Goal: Task Accomplishment & Management: Use online tool/utility

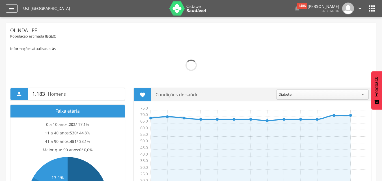
click at [8, 8] on icon "" at bounding box center [11, 8] width 7 height 7
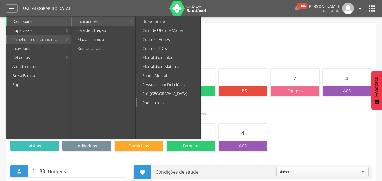
click at [158, 103] on link "Puericultura" at bounding box center [169, 102] width 64 height 9
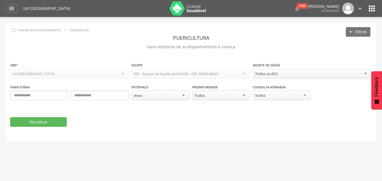
click at [362, 73] on div "Todos os ACS" at bounding box center [312, 74] width 118 height 10
click at [14, 96] on input "text" at bounding box center [39, 96] width 58 height 10
type input "*"
click at [100, 96] on input "text" at bounding box center [100, 96] width 58 height 10
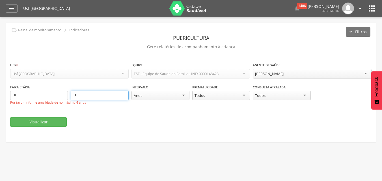
drag, startPoint x: 87, startPoint y: 94, endPoint x: 74, endPoint y: 95, distance: 13.0
click at [74, 95] on input "*" at bounding box center [100, 96] width 58 height 10
type input "*"
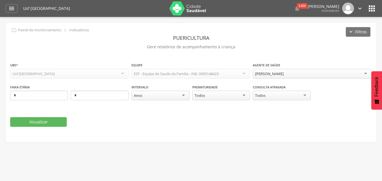
click at [182, 97] on div "Anos" at bounding box center [160, 96] width 58 height 10
click at [152, 95] on div "Meses" at bounding box center [160, 96] width 58 height 10
click at [304, 95] on div "Todos" at bounding box center [282, 96] width 58 height 10
click at [282, 98] on div "Todos" at bounding box center [282, 96] width 58 height 10
click at [134, 134] on div "**********" at bounding box center [191, 100] width 362 height 77
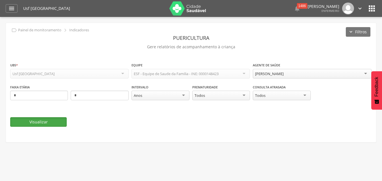
click at [41, 120] on button "Visualizar" at bounding box center [38, 122] width 57 height 10
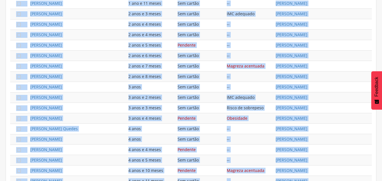
scroll to position [370, 0]
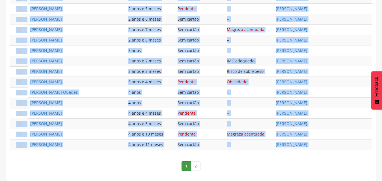
drag, startPoint x: 12, startPoint y: 72, endPoint x: 55, endPoint y: 185, distance: 120.7
copy div " 05 Lorem ipsum  Dolor Sitametco Adip  6 Elits do eiusmod  Tempo Incididun …"
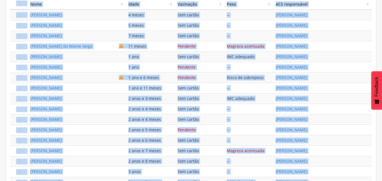
scroll to position [228, 0]
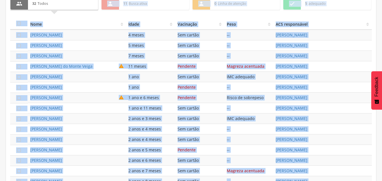
click at [212, 126] on td "Sem cartão" at bounding box center [199, 129] width 49 height 10
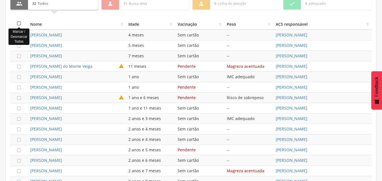
click at [18, 23] on icon "" at bounding box center [19, 24] width 6 height 6
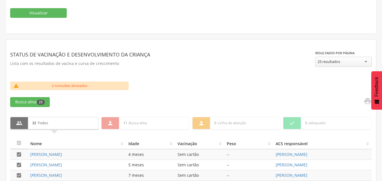
scroll to position [141, 0]
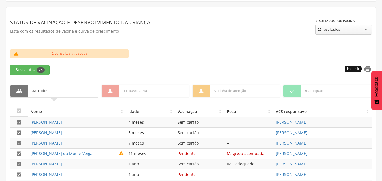
click at [367, 68] on icon "" at bounding box center [368, 69] width 8 height 8
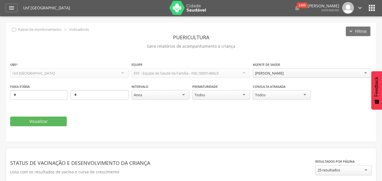
scroll to position [0, 0]
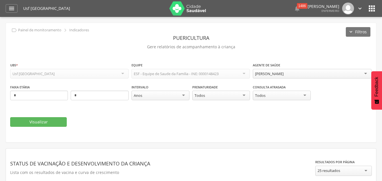
click at [363, 74] on div "[PERSON_NAME]" at bounding box center [312, 74] width 118 height 10
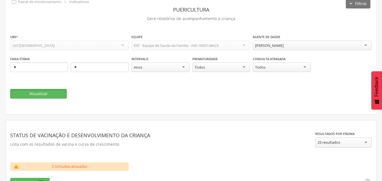
click at [38, 91] on button "Visualizar" at bounding box center [38, 94] width 57 height 10
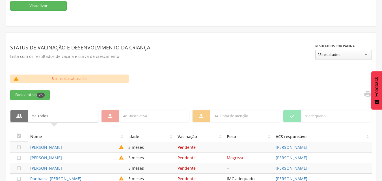
scroll to position [113, 0]
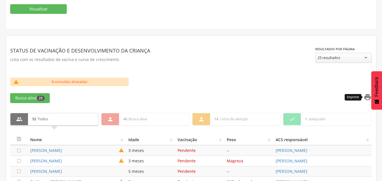
click at [366, 96] on icon "" at bounding box center [368, 97] width 8 height 8
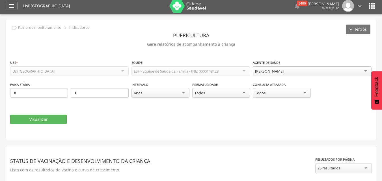
scroll to position [0, 0]
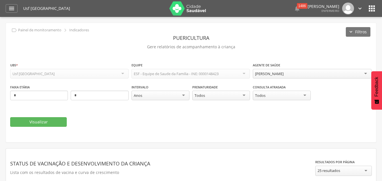
click at [361, 72] on div "[PERSON_NAME]" at bounding box center [312, 74] width 118 height 10
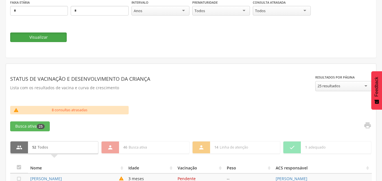
click at [47, 38] on button "Visualizar" at bounding box center [38, 38] width 57 height 10
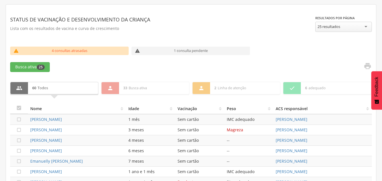
scroll to position [141, 0]
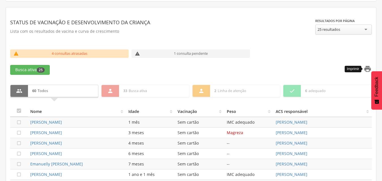
click at [366, 70] on icon "" at bounding box center [368, 69] width 8 height 8
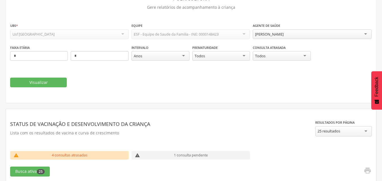
scroll to position [28, 0]
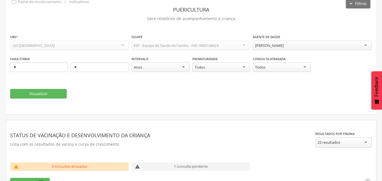
click at [345, 47] on div "[PERSON_NAME]" at bounding box center [312, 46] width 118 height 10
click at [32, 92] on button "Visualizar" at bounding box center [38, 94] width 57 height 10
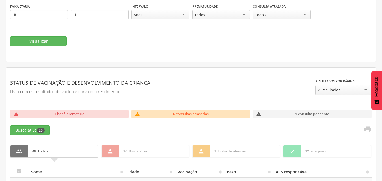
scroll to position [141, 0]
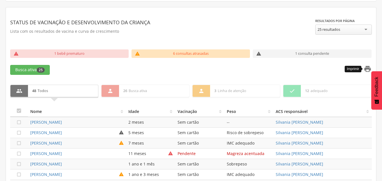
click at [366, 67] on icon "" at bounding box center [368, 69] width 8 height 8
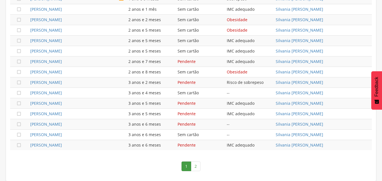
scroll to position [370, 0]
click at [196, 163] on link "2" at bounding box center [196, 166] width 10 height 10
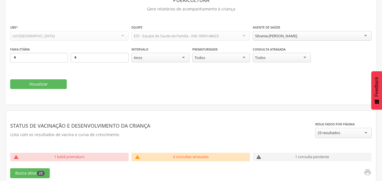
scroll to position [0, 0]
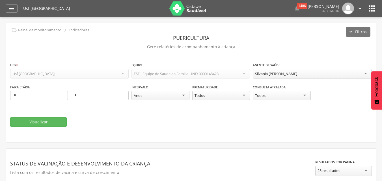
click at [12, 14] on div " Dashboard Supervisão Produtividade Mapa da Cidade App desatualizado Última si…" at bounding box center [191, 8] width 371 height 17
click at [9, 7] on icon "" at bounding box center [11, 8] width 7 height 7
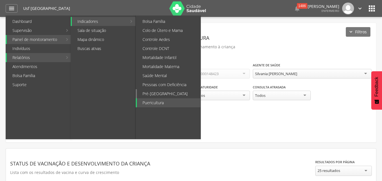
click at [153, 92] on link "Pré-[GEOGRAPHIC_DATA]" at bounding box center [169, 93] width 64 height 9
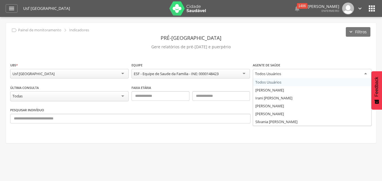
click at [362, 74] on div "Todos Usuários" at bounding box center [312, 74] width 118 height 10
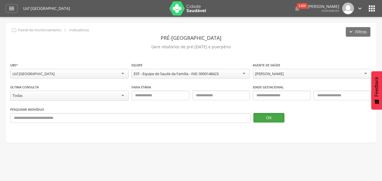
click at [275, 117] on button "OK" at bounding box center [268, 118] width 31 height 10
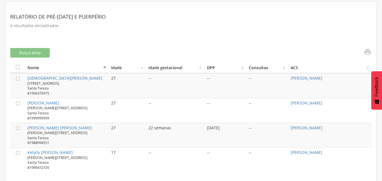
scroll to position [148, 0]
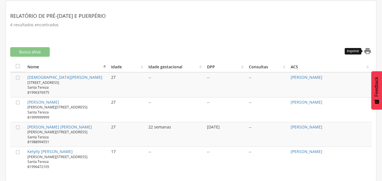
click at [369, 49] on icon "" at bounding box center [368, 51] width 8 height 8
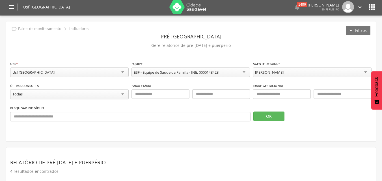
scroll to position [0, 0]
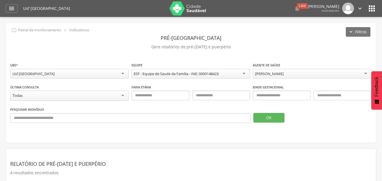
click at [360, 72] on div "[PERSON_NAME]" at bounding box center [312, 74] width 118 height 10
click at [278, 118] on button "OK" at bounding box center [268, 118] width 31 height 10
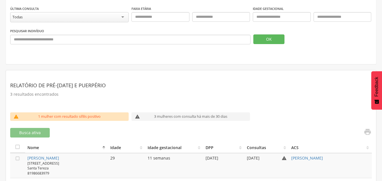
scroll to position [135, 0]
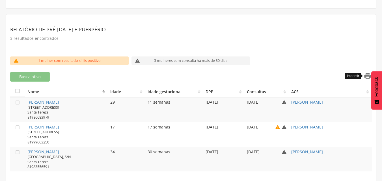
click at [364, 74] on icon "" at bounding box center [368, 76] width 8 height 8
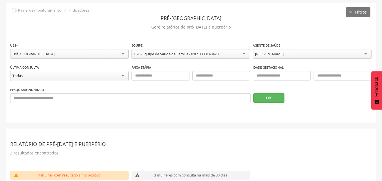
scroll to position [28, 0]
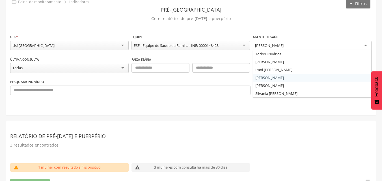
click at [355, 45] on div "[PERSON_NAME]" at bounding box center [312, 46] width 118 height 10
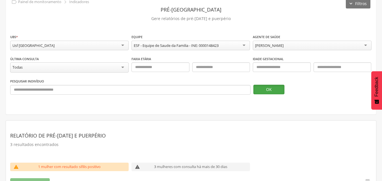
click at [267, 89] on button "OK" at bounding box center [268, 90] width 31 height 10
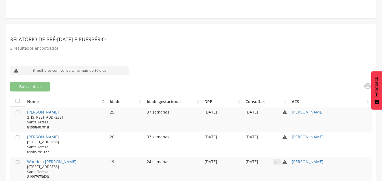
scroll to position [135, 0]
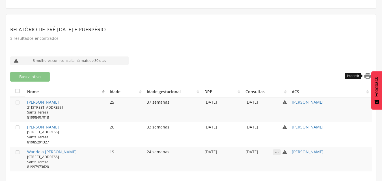
click at [366, 77] on icon "" at bounding box center [368, 76] width 8 height 8
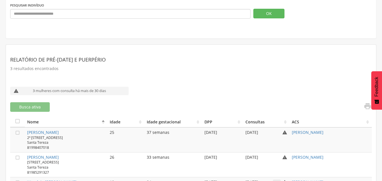
scroll to position [0, 0]
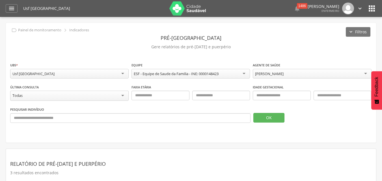
click at [318, 75] on div "[PERSON_NAME]" at bounding box center [312, 74] width 118 height 10
click at [269, 118] on button "OK" at bounding box center [268, 118] width 31 height 10
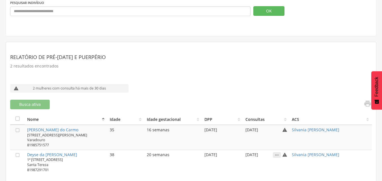
scroll to position [110, 0]
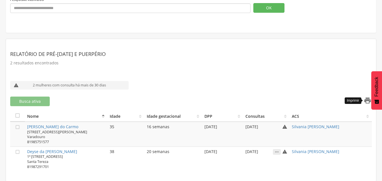
click at [366, 100] on icon "" at bounding box center [368, 101] width 8 height 8
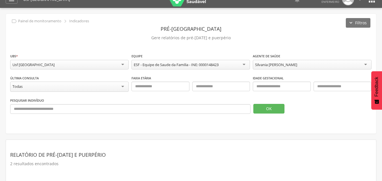
scroll to position [0, 0]
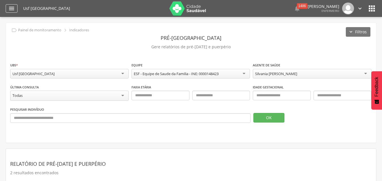
click at [11, 8] on icon "" at bounding box center [11, 8] width 7 height 7
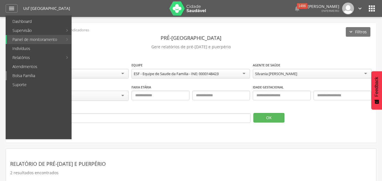
click at [29, 74] on link "Bolsa Família" at bounding box center [39, 75] width 64 height 9
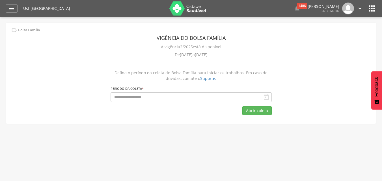
click at [268, 96] on icon "" at bounding box center [266, 97] width 7 height 7
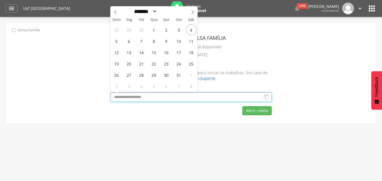
click at [235, 98] on input "text" at bounding box center [191, 97] width 161 height 10
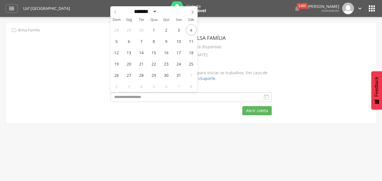
click at [115, 12] on icon at bounding box center [115, 12] width 4 height 4
select select "*"
click at [177, 31] on span "1" at bounding box center [178, 29] width 11 height 11
type input "**********"
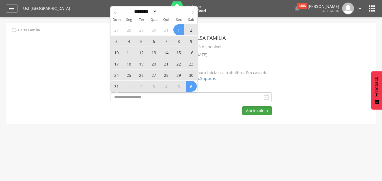
click at [257, 112] on button "Abrir coleta" at bounding box center [256, 110] width 29 height 9
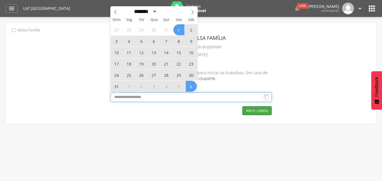
select select "*"
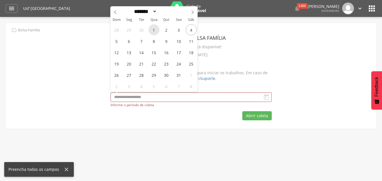
click at [156, 29] on span "1" at bounding box center [153, 29] width 11 height 11
type input "**********"
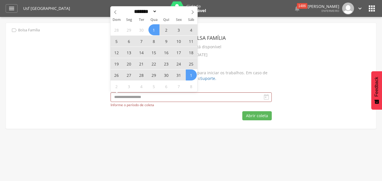
click at [266, 96] on icon "" at bounding box center [266, 97] width 7 height 7
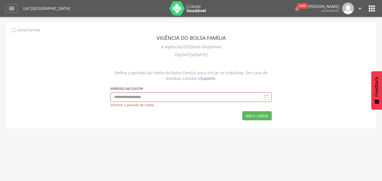
click at [266, 96] on icon "" at bounding box center [266, 97] width 7 height 7
click at [254, 116] on button "Abrir coleta" at bounding box center [256, 115] width 29 height 9
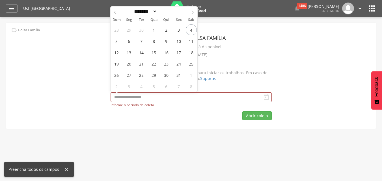
click at [259, 50] on div "A vigência 2/2025 está disponível" at bounding box center [191, 47] width 161 height 8
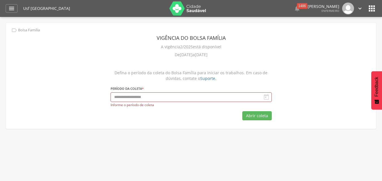
click at [265, 96] on icon "" at bounding box center [266, 97] width 7 height 7
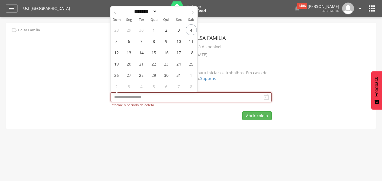
click at [261, 96] on input "text" at bounding box center [191, 97] width 161 height 10
click at [265, 56] on div "De [DATE] a [DATE]" at bounding box center [191, 55] width 161 height 8
click at [188, 95] on input "text" at bounding box center [191, 97] width 161 height 10
click at [153, 29] on span "1" at bounding box center [153, 29] width 11 height 11
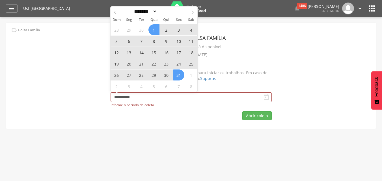
click at [179, 77] on span "31" at bounding box center [178, 75] width 11 height 11
type input "**********"
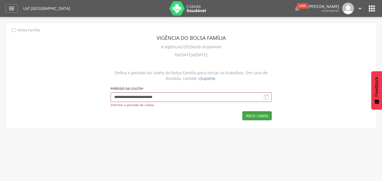
click at [267, 118] on button "Abrir coleta" at bounding box center [256, 115] width 29 height 9
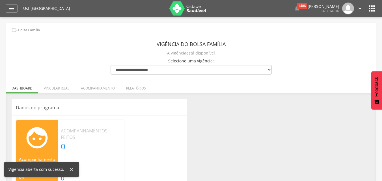
scroll to position [20, 0]
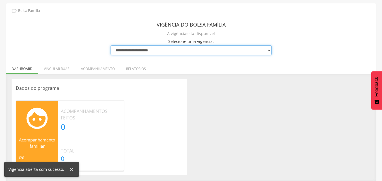
click at [269, 52] on select "**********" at bounding box center [191, 51] width 161 height 10
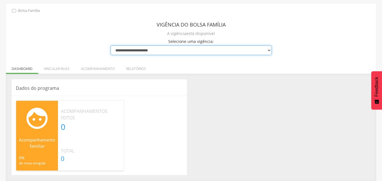
click at [183, 48] on select "**********" at bounding box center [191, 51] width 161 height 10
click at [239, 51] on select "**********" at bounding box center [191, 51] width 161 height 10
click at [156, 50] on select "**********" at bounding box center [191, 51] width 161 height 10
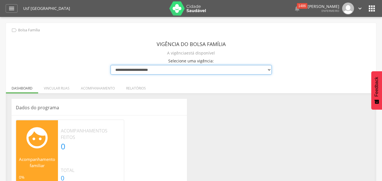
click at [269, 70] on select "**********" at bounding box center [191, 70] width 161 height 10
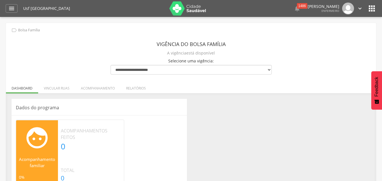
click at [280, 47] on div "**********" at bounding box center [191, 112] width 370 height 178
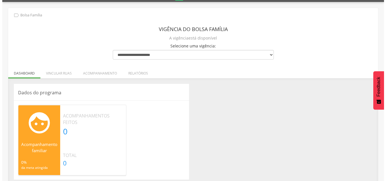
scroll to position [20, 0]
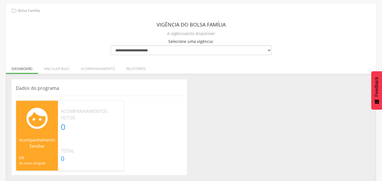
click at [36, 121] on icon "" at bounding box center [37, 118] width 42 height 25
click at [95, 70] on li "Acompanhamento" at bounding box center [97, 67] width 45 height 13
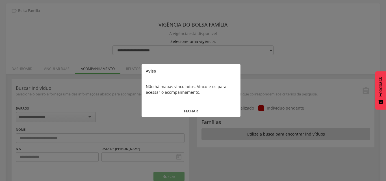
click at [193, 110] on button "FECHAR" at bounding box center [191, 111] width 99 height 12
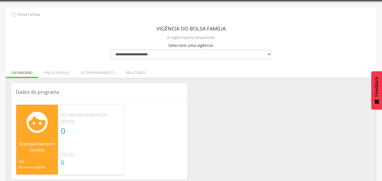
scroll to position [20, 0]
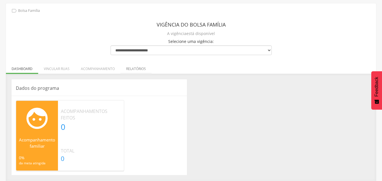
click at [135, 70] on li "Relatórios" at bounding box center [135, 67] width 31 height 13
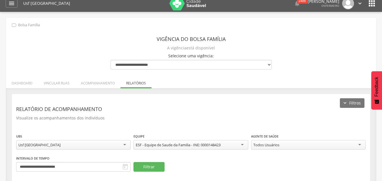
scroll to position [0, 0]
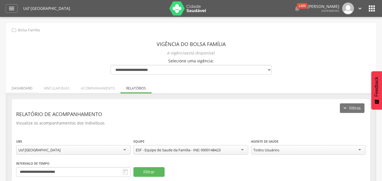
click at [20, 87] on li "Dashboard" at bounding box center [22, 86] width 32 height 13
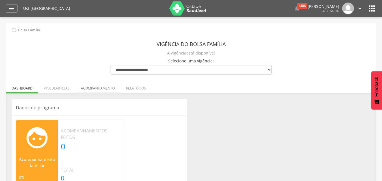
scroll to position [20, 0]
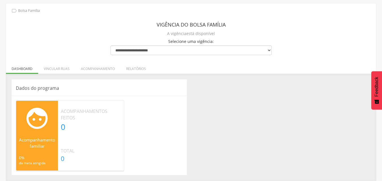
click at [109, 122] on div "Acompanhamentos feitos 0" at bounding box center [84, 120] width 52 height 24
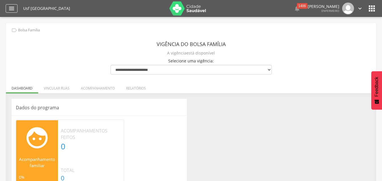
click at [8, 8] on icon "" at bounding box center [11, 8] width 7 height 7
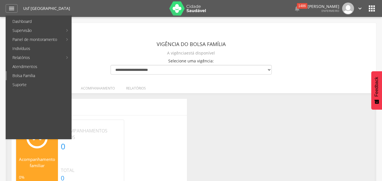
click at [19, 75] on link "Bolsa Família" at bounding box center [39, 75] width 64 height 9
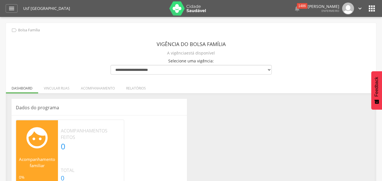
click at [372, 7] on icon "" at bounding box center [371, 8] width 9 height 9
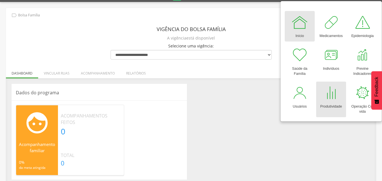
scroll to position [20, 0]
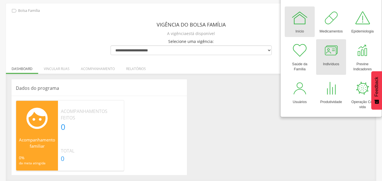
click at [332, 50] on div at bounding box center [331, 50] width 17 height 17
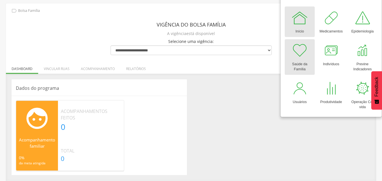
click at [299, 53] on div at bounding box center [299, 50] width 17 height 17
